Goal: Find specific page/section: Find specific page/section

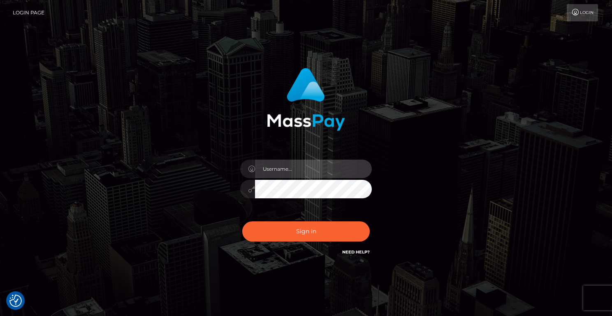
type input "[PERSON_NAME]"
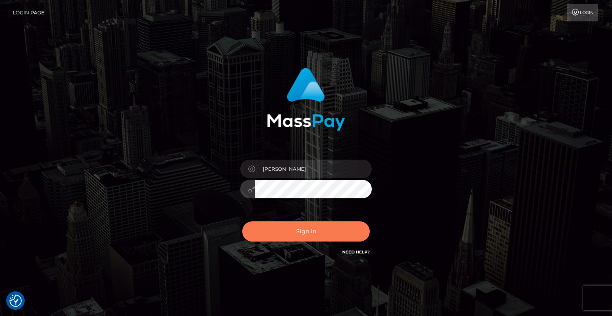
click at [288, 230] on button "Sign in" at bounding box center [305, 231] width 127 height 20
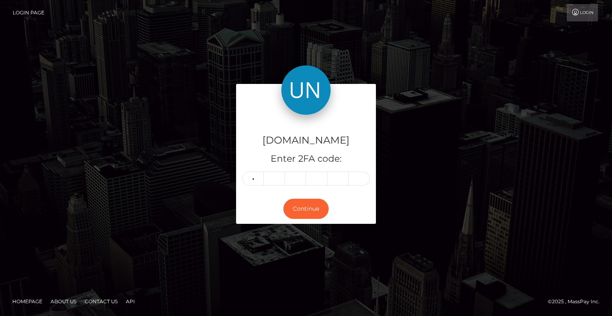
type input "8"
type input "9"
type input "1"
type input "6"
type input "0"
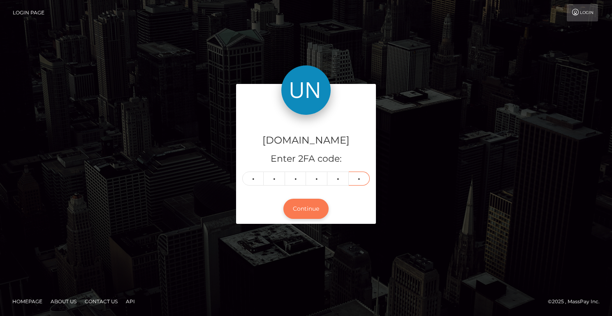
type input "9"
click at [317, 208] on button "Continue" at bounding box center [305, 209] width 45 height 20
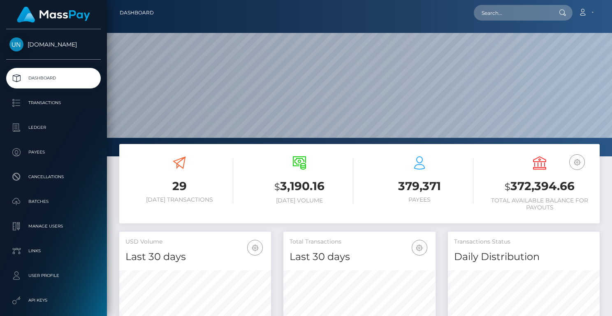
scroll to position [145, 152]
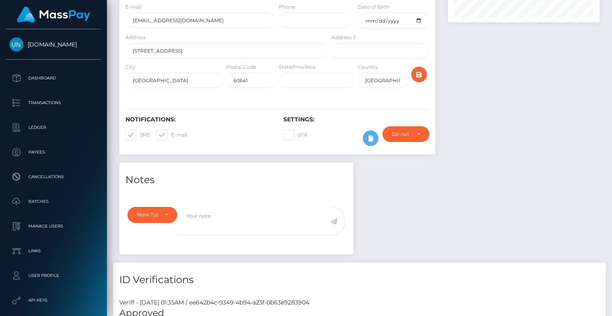
scroll to position [561, 0]
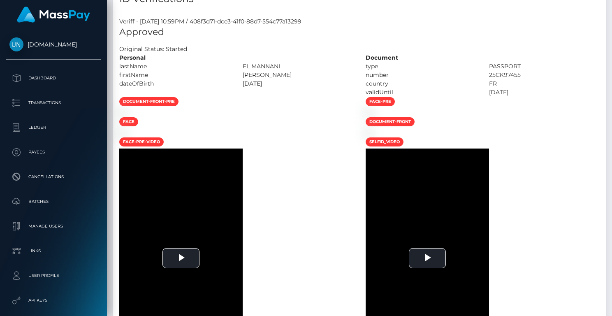
scroll to position [489, 0]
